Goal: Check status: Check status

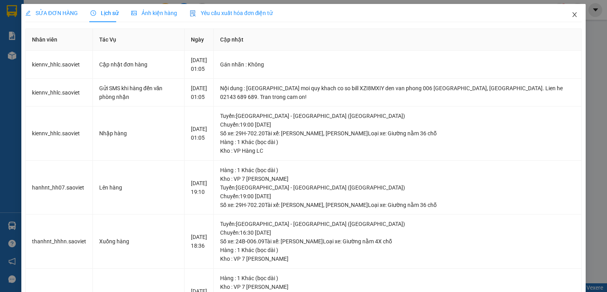
click at [573, 16] on icon "close" at bounding box center [575, 14] width 4 height 5
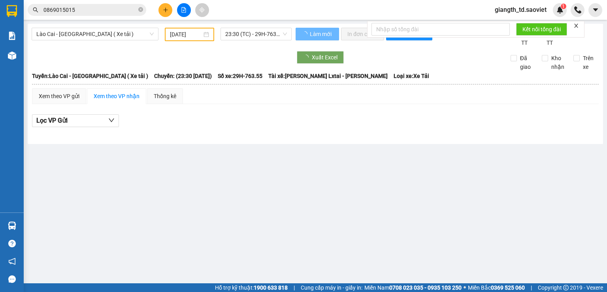
click at [101, 12] on input "0869015015" at bounding box center [89, 10] width 93 height 9
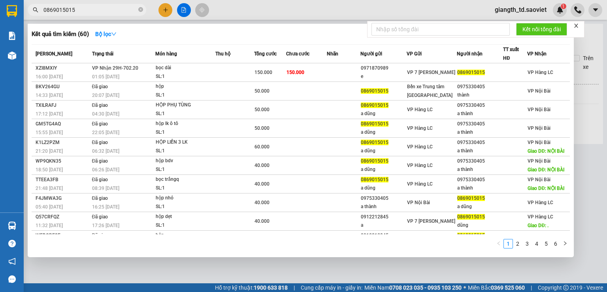
drag, startPoint x: 101, startPoint y: 11, endPoint x: 21, endPoint y: 8, distance: 80.3
click at [22, 8] on section "Kết quả tìm kiếm ( 60 ) Bộ lọc Mã ĐH Trạng thái Món hàng Thu hộ Tổng cước Chưa …" at bounding box center [303, 146] width 607 height 292
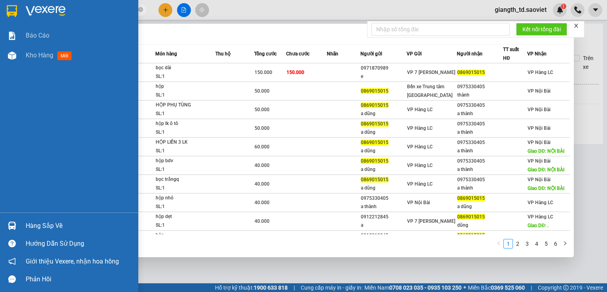
click at [21, 8] on div at bounding box center [69, 13] width 138 height 26
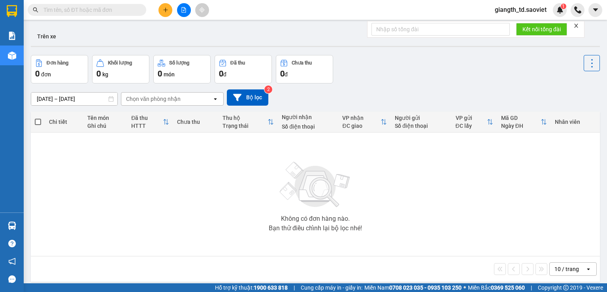
click at [78, 8] on input "text" at bounding box center [89, 10] width 93 height 9
paste input "0976804667"
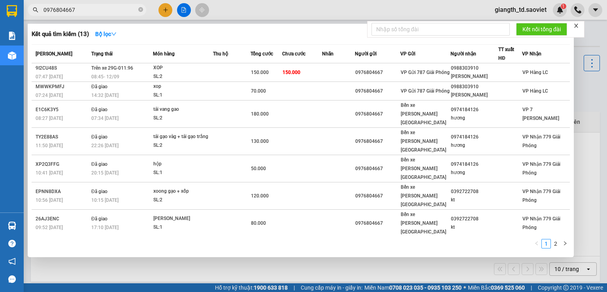
type input "0976804667"
